Goal: Transaction & Acquisition: Download file/media

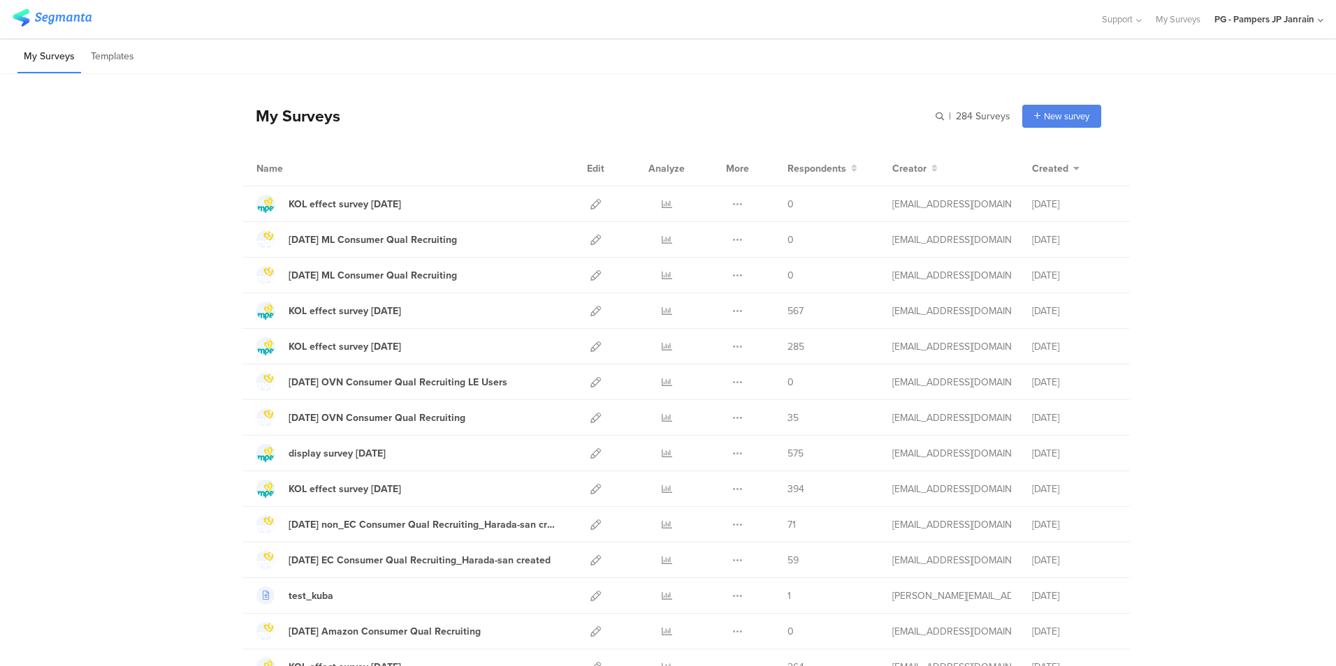
click at [930, 115] on div "My Surveys | 284 Surveys New survey Start from scratch Choose from templates" at bounding box center [671, 116] width 859 height 56
click at [934, 115] on input "text" at bounding box center [913, 116] width 196 height 23
type input "すく"
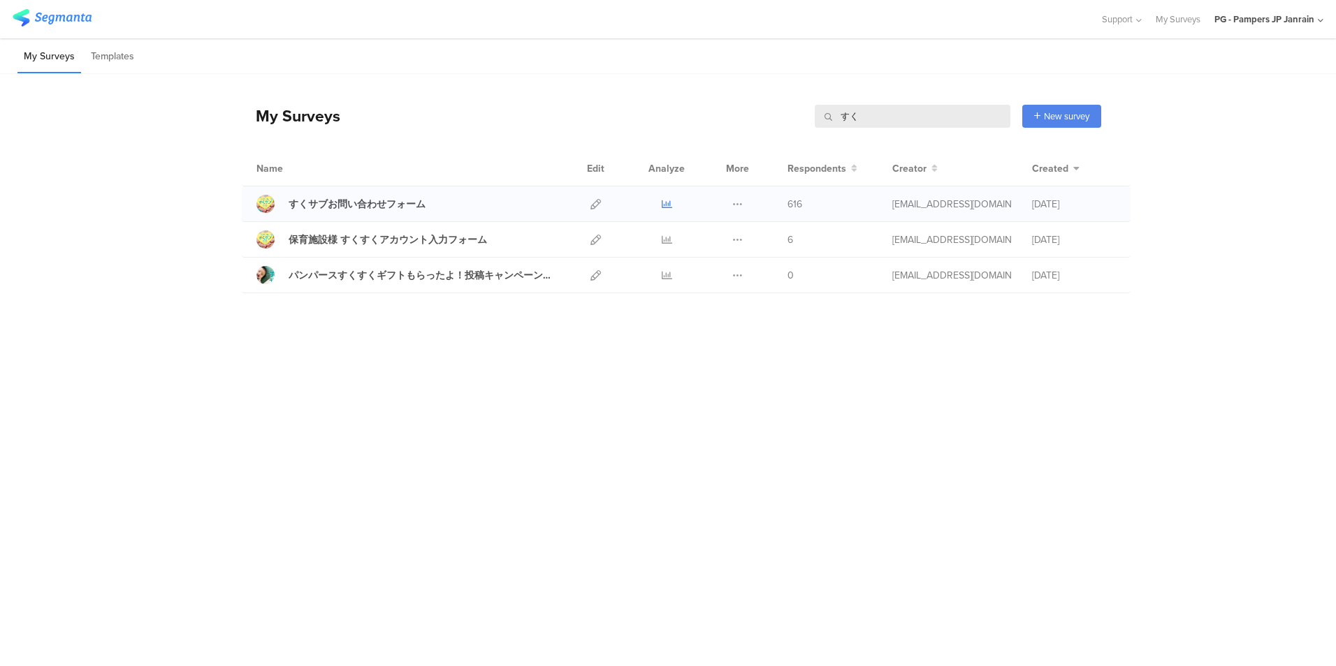
click at [666, 207] on icon at bounding box center [667, 204] width 10 height 10
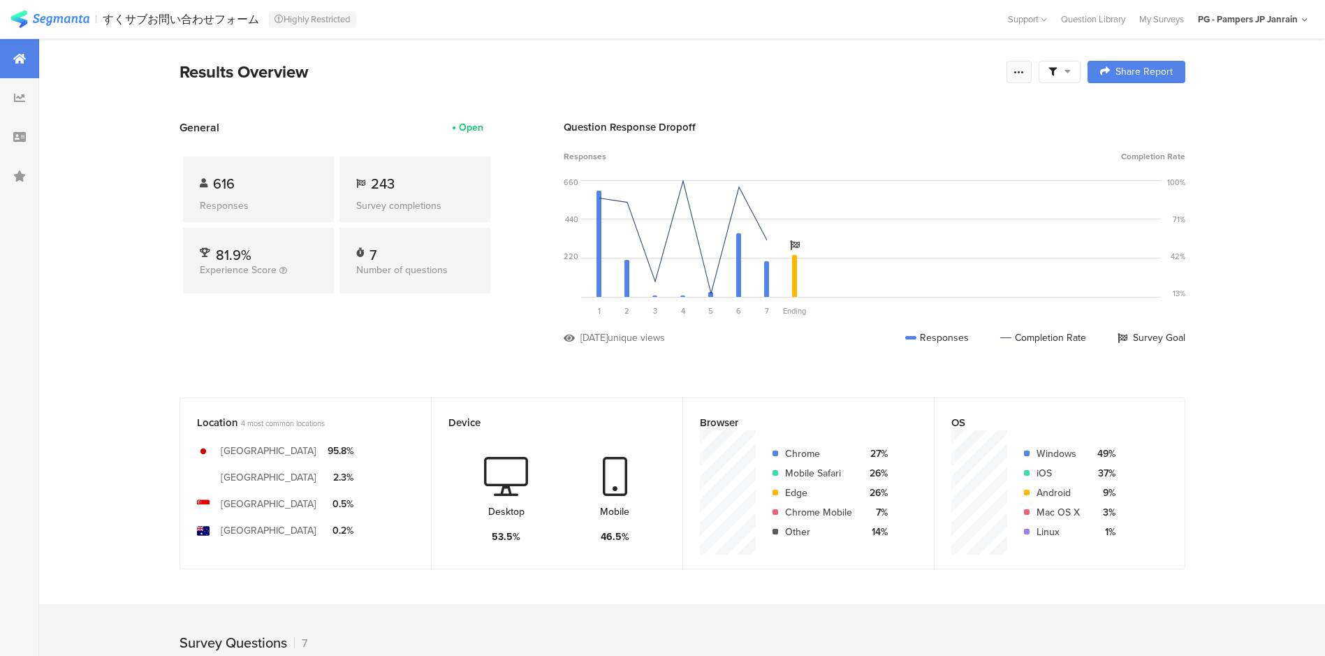
click at [1025, 69] on icon at bounding box center [1019, 71] width 11 height 11
click at [840, 212] on div "Export Results" at bounding box center [924, 214] width 224 height 14
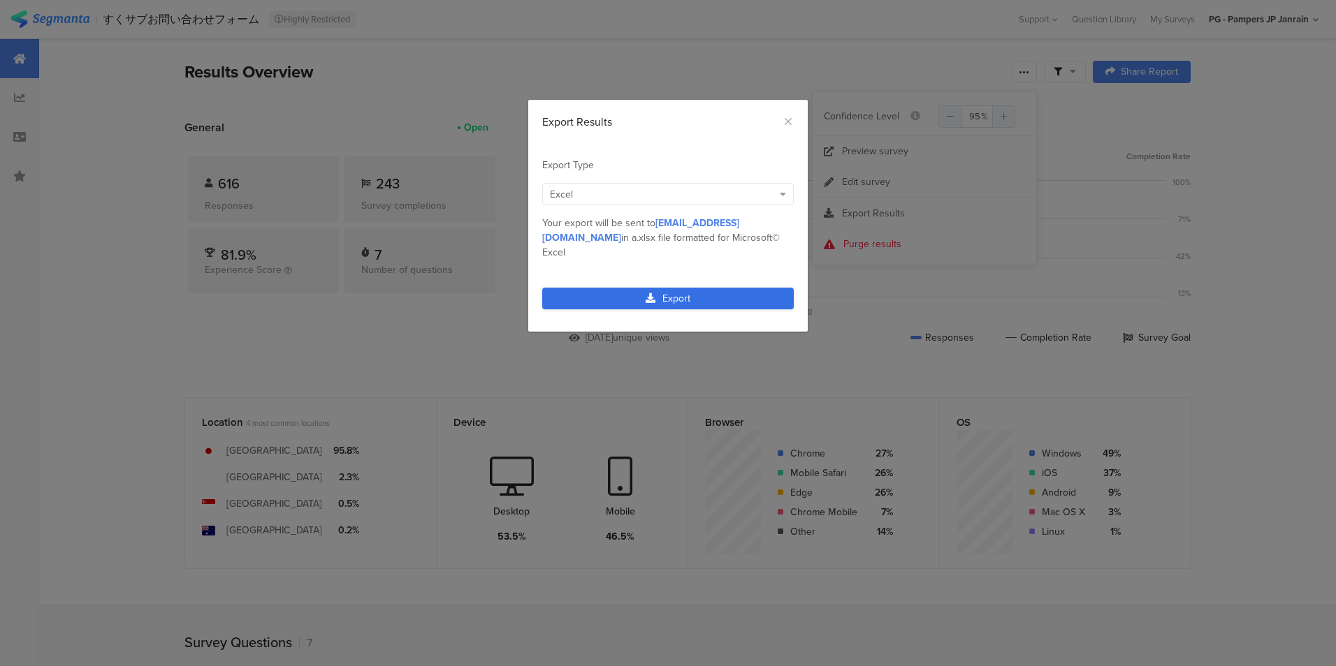
click at [704, 288] on link "Export" at bounding box center [668, 299] width 252 height 22
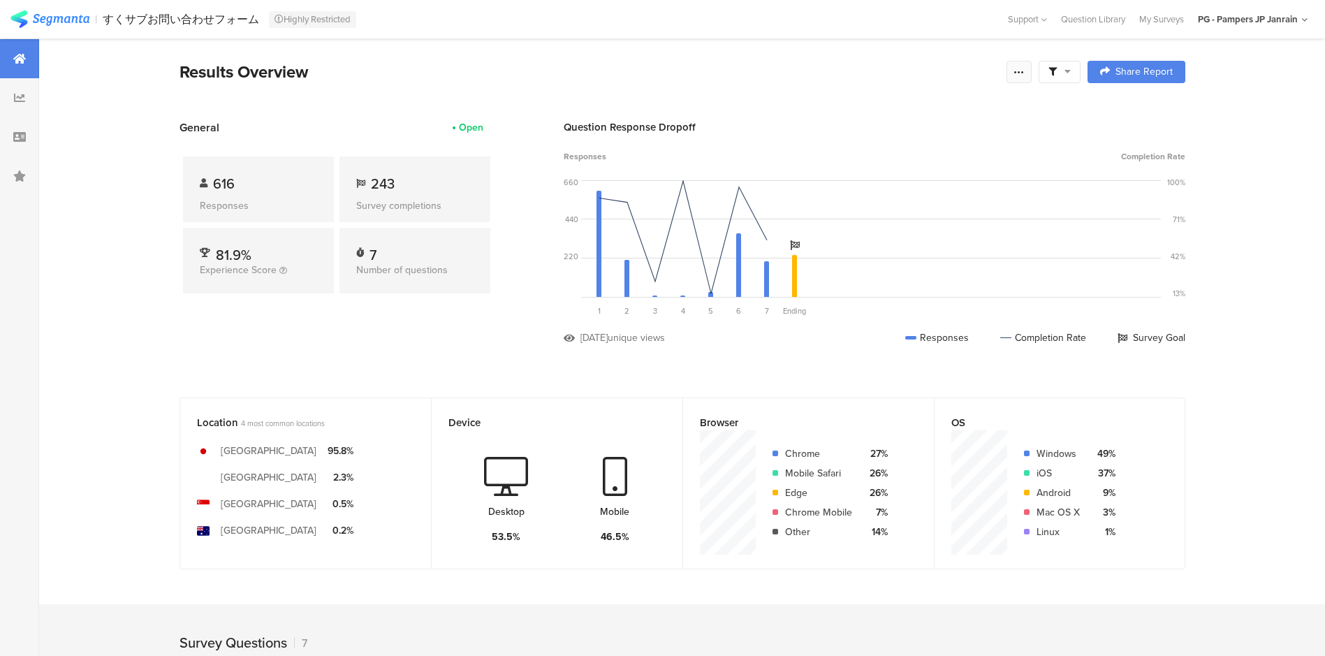
click at [1030, 73] on div at bounding box center [1019, 72] width 25 height 22
click at [853, 219] on span "Export Results" at bounding box center [873, 213] width 63 height 15
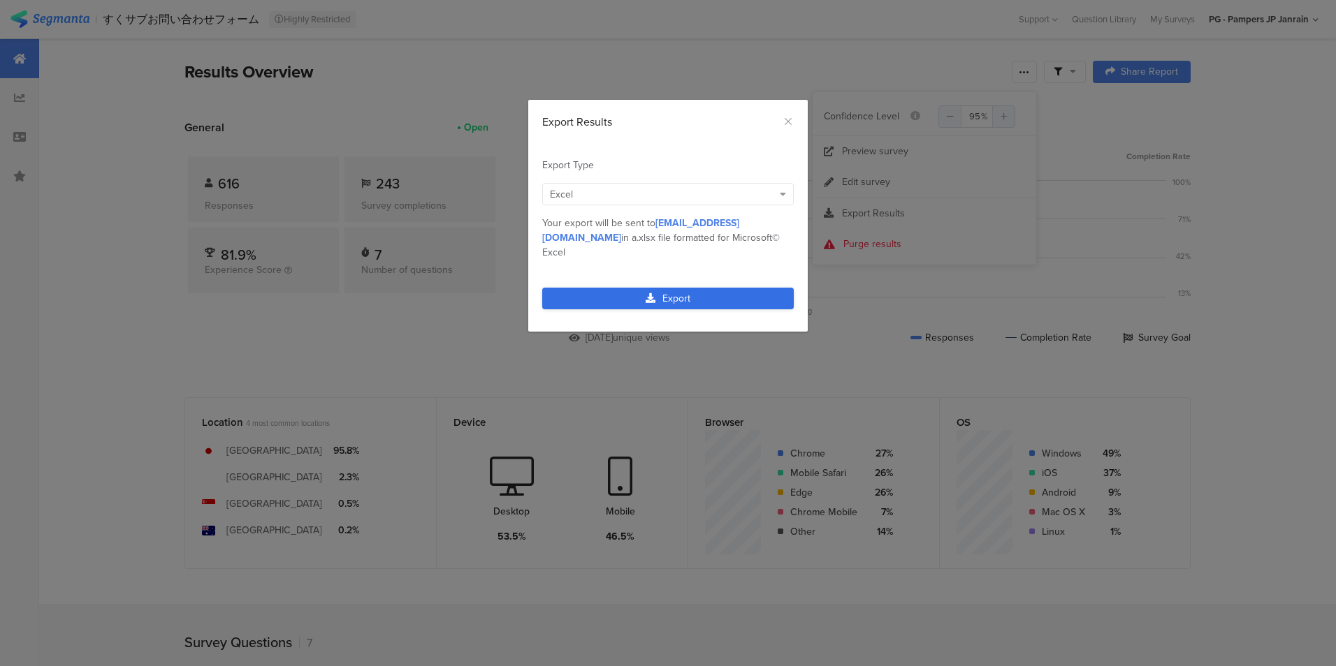
click at [604, 288] on link "Export" at bounding box center [668, 299] width 252 height 22
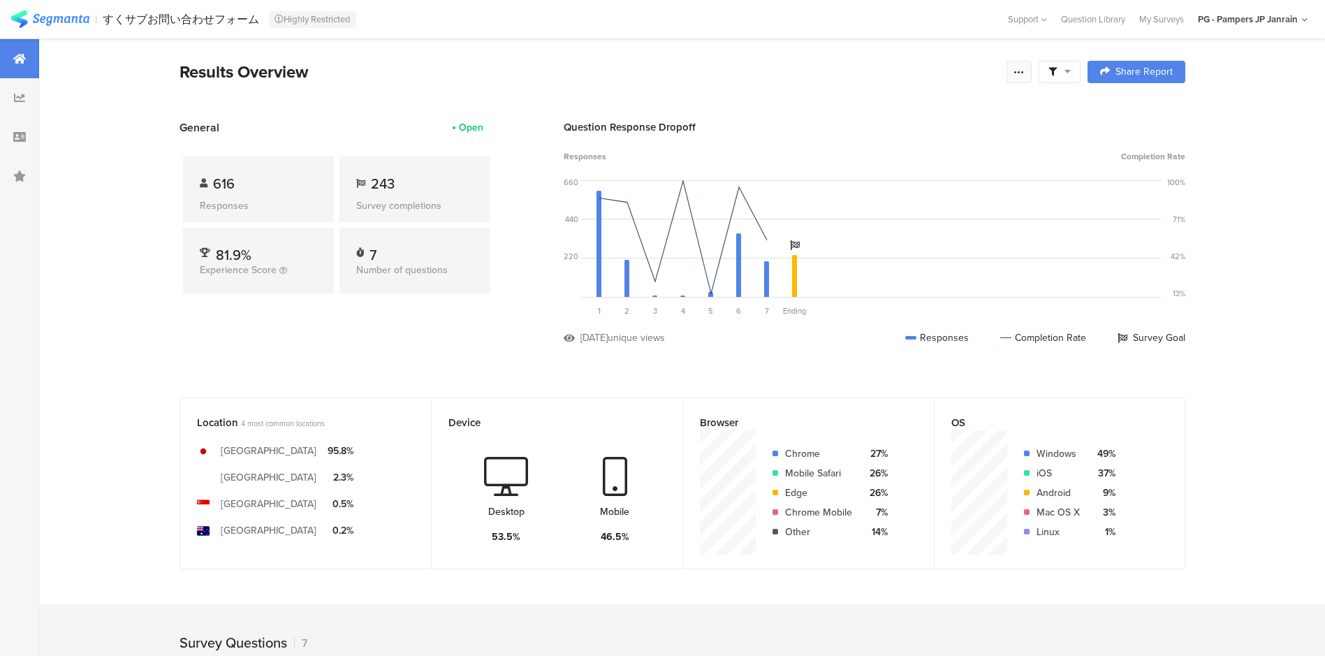
click at [1023, 73] on icon at bounding box center [1019, 71] width 11 height 11
click at [844, 213] on span "Export Results" at bounding box center [873, 213] width 63 height 15
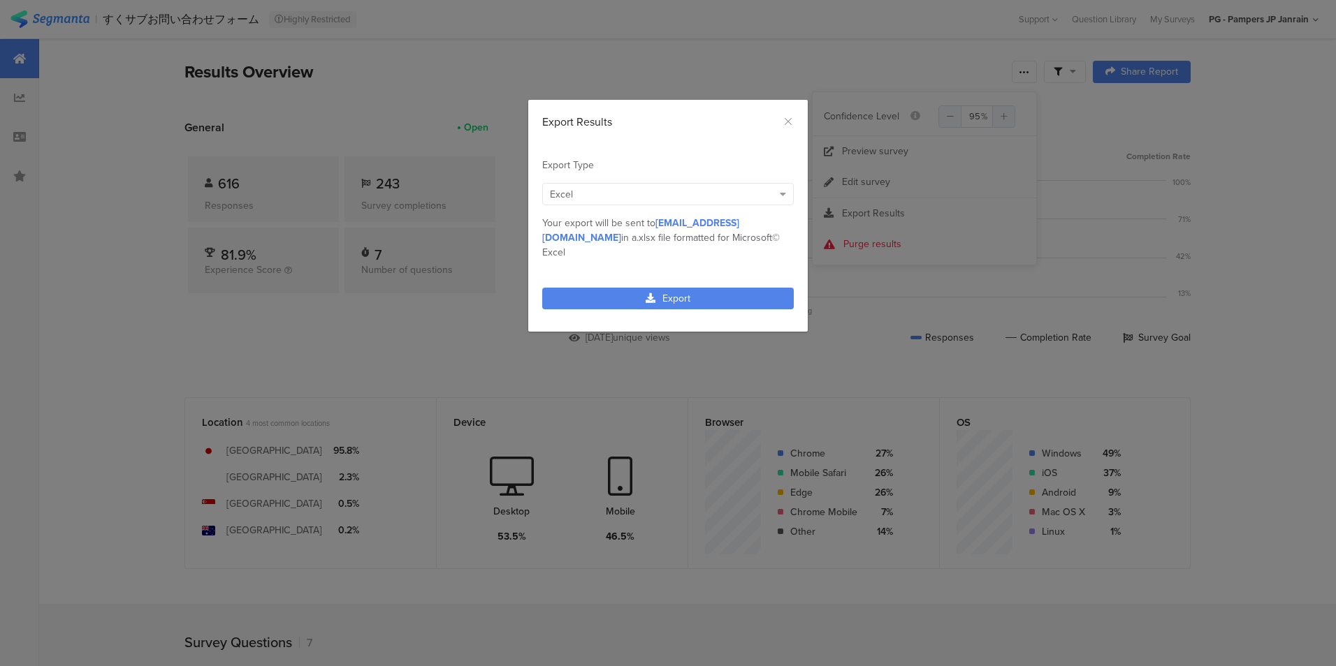
click at [1318, 292] on div "Export Results Export Type Excel Numeric Excel IBM© SPSS Tableau Excel Excel MP…" at bounding box center [668, 333] width 1336 height 666
